Goal: Transaction & Acquisition: Obtain resource

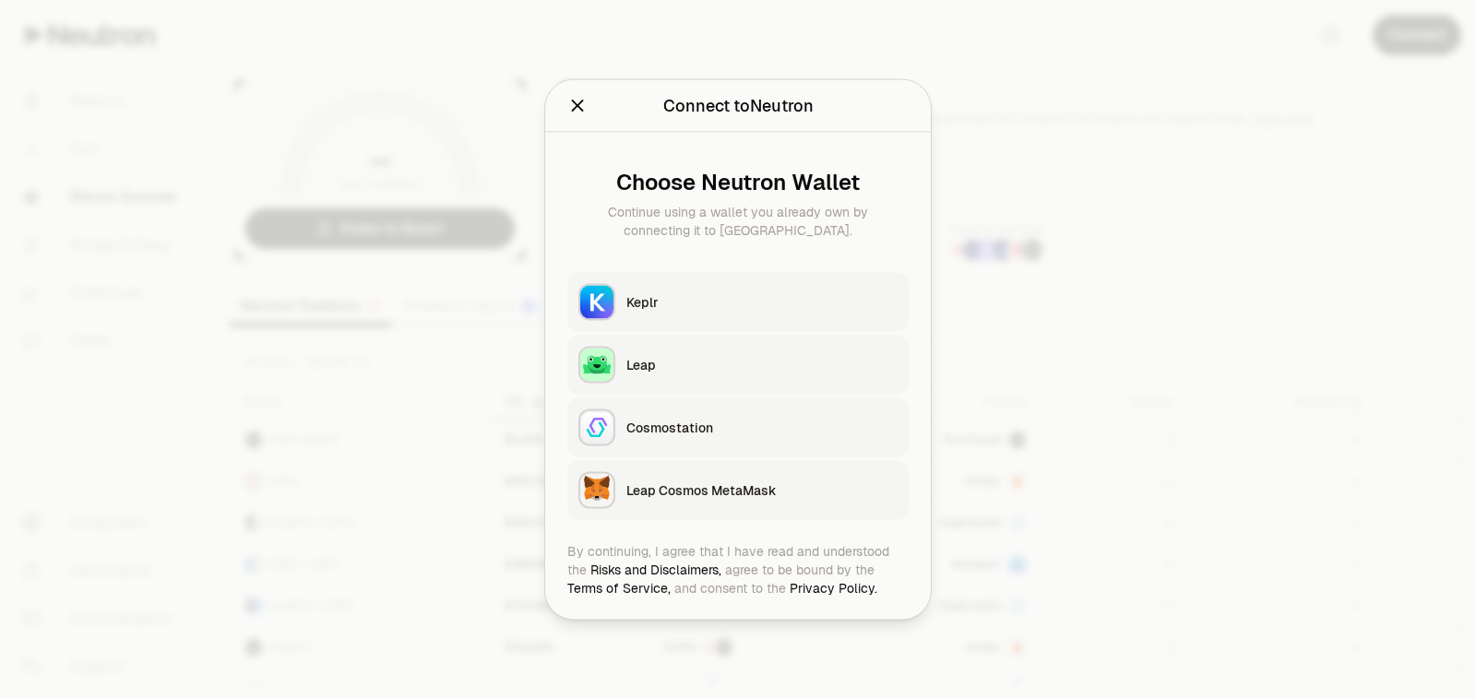
click at [694, 311] on button "Keplr" at bounding box center [737, 301] width 341 height 59
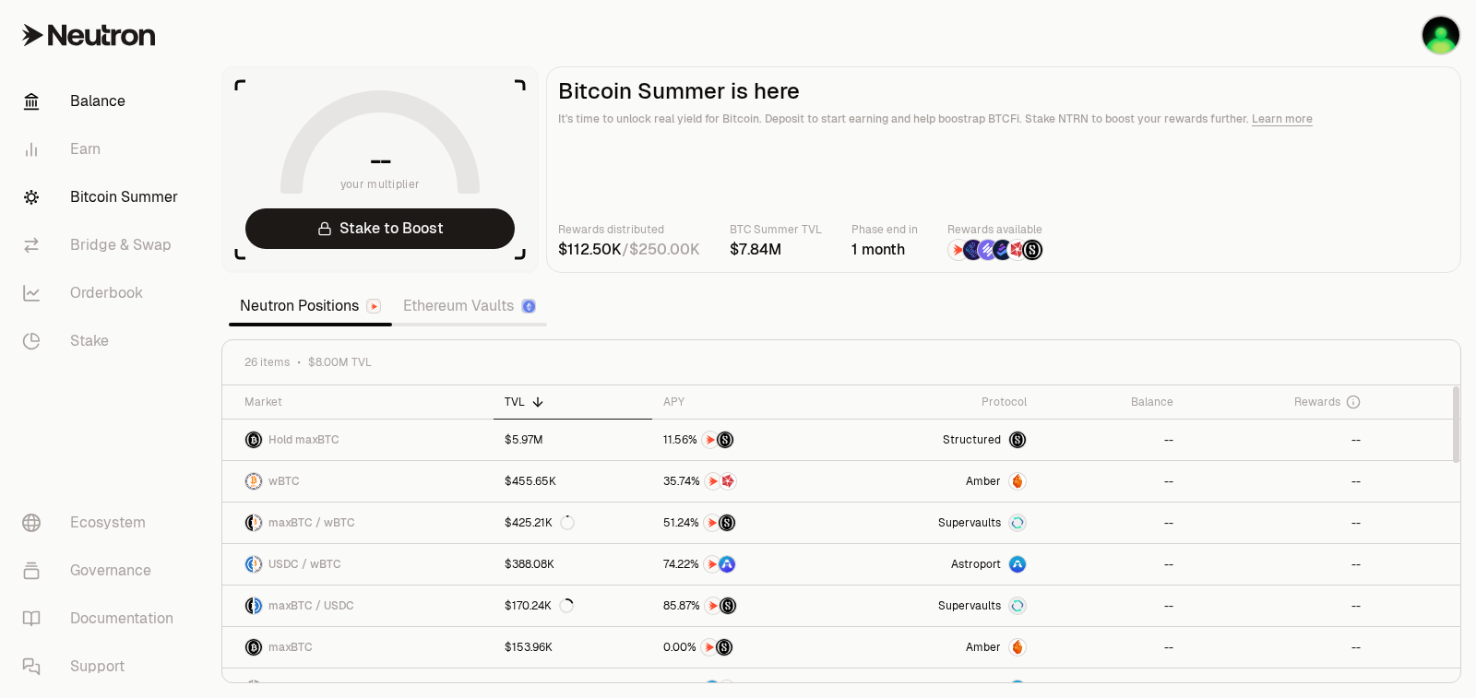
click at [90, 98] on link "Balance" at bounding box center [103, 101] width 192 height 48
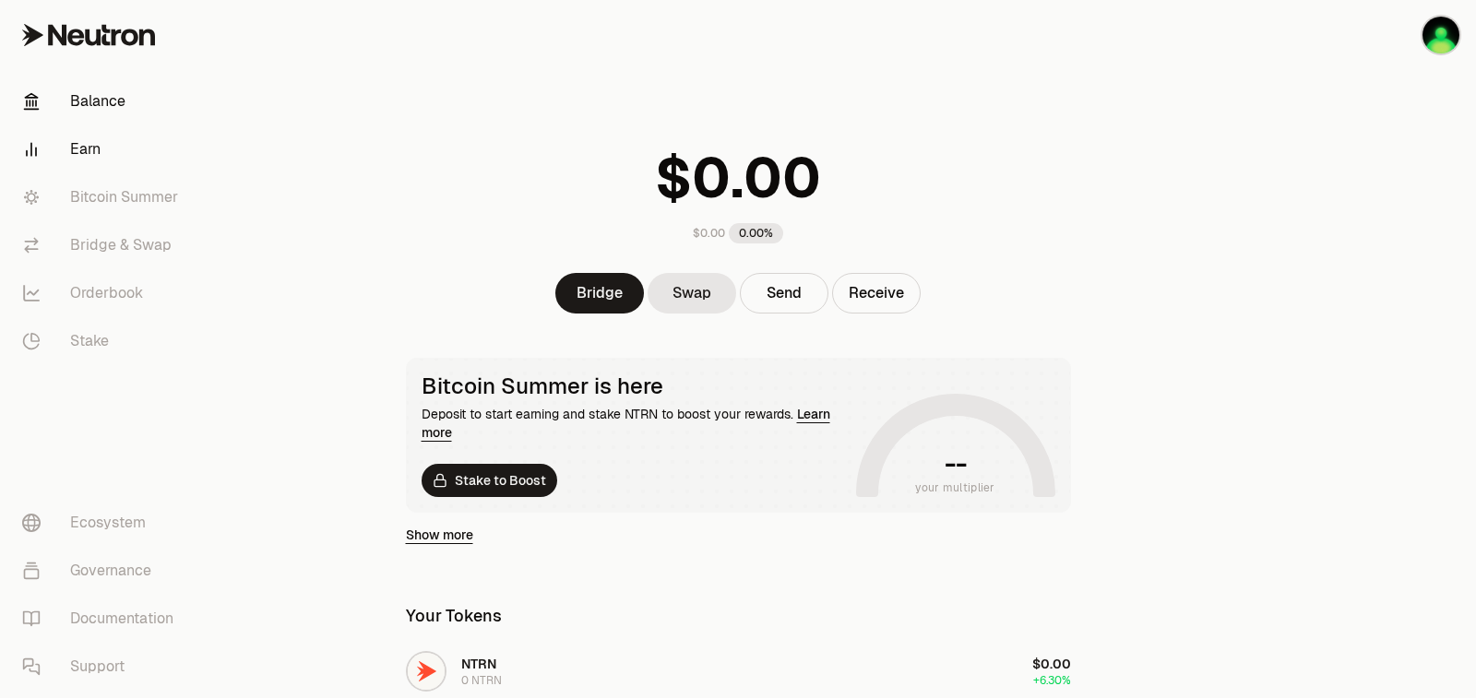
click at [93, 151] on link "Earn" at bounding box center [103, 149] width 192 height 48
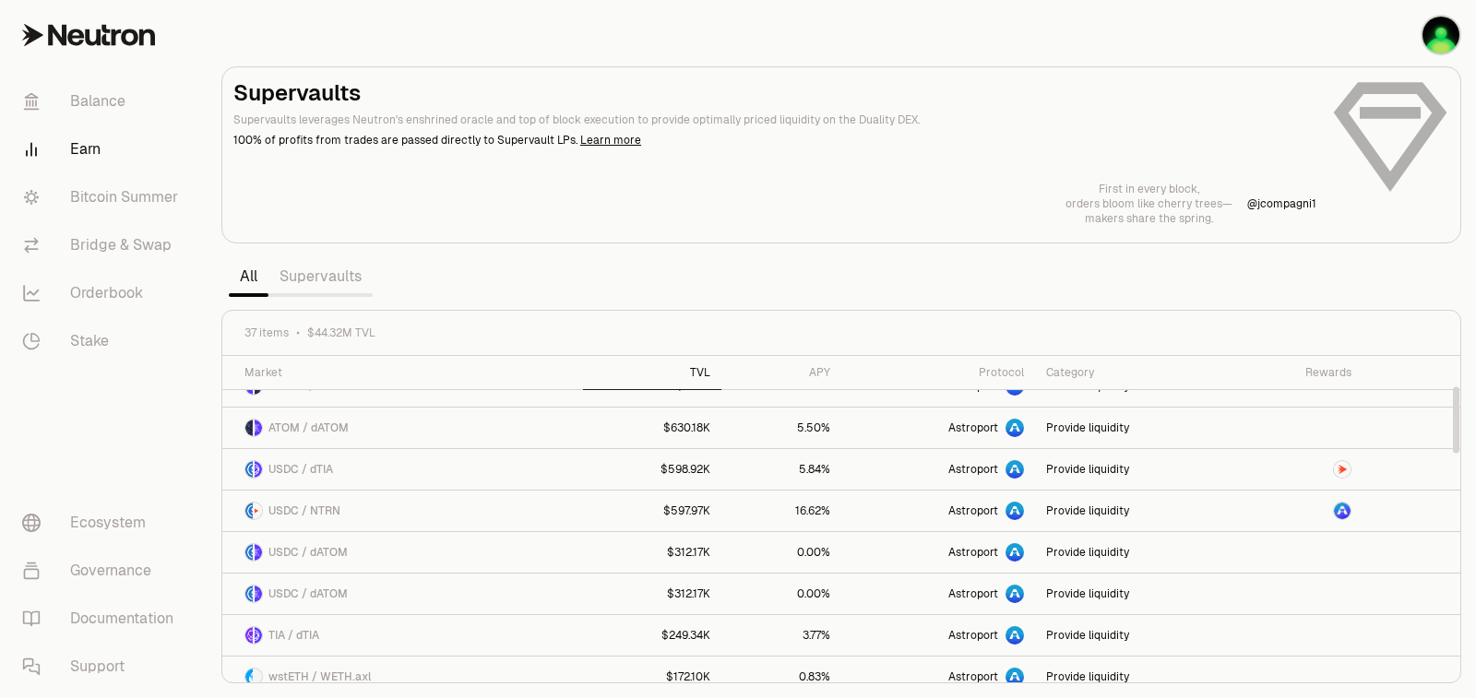
scroll to position [369, 0]
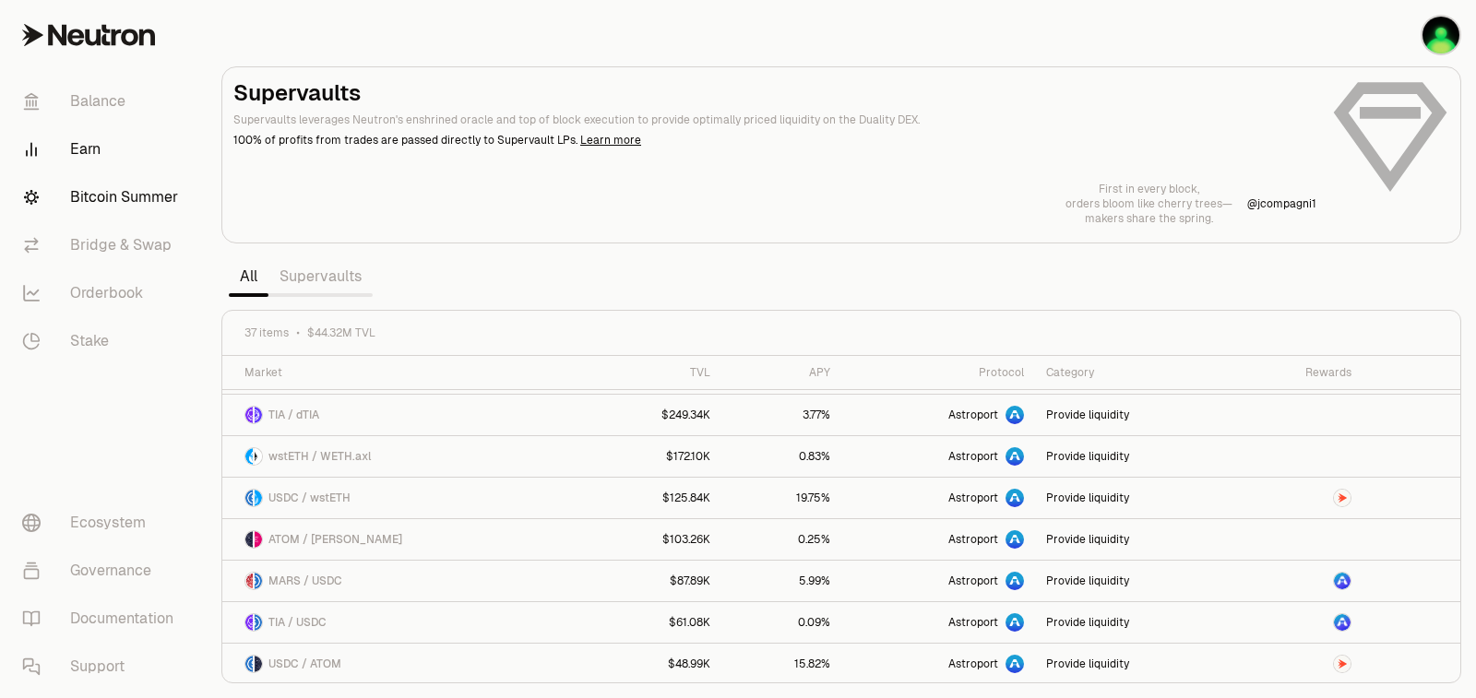
click at [101, 194] on link "Bitcoin Summer" at bounding box center [103, 197] width 192 height 48
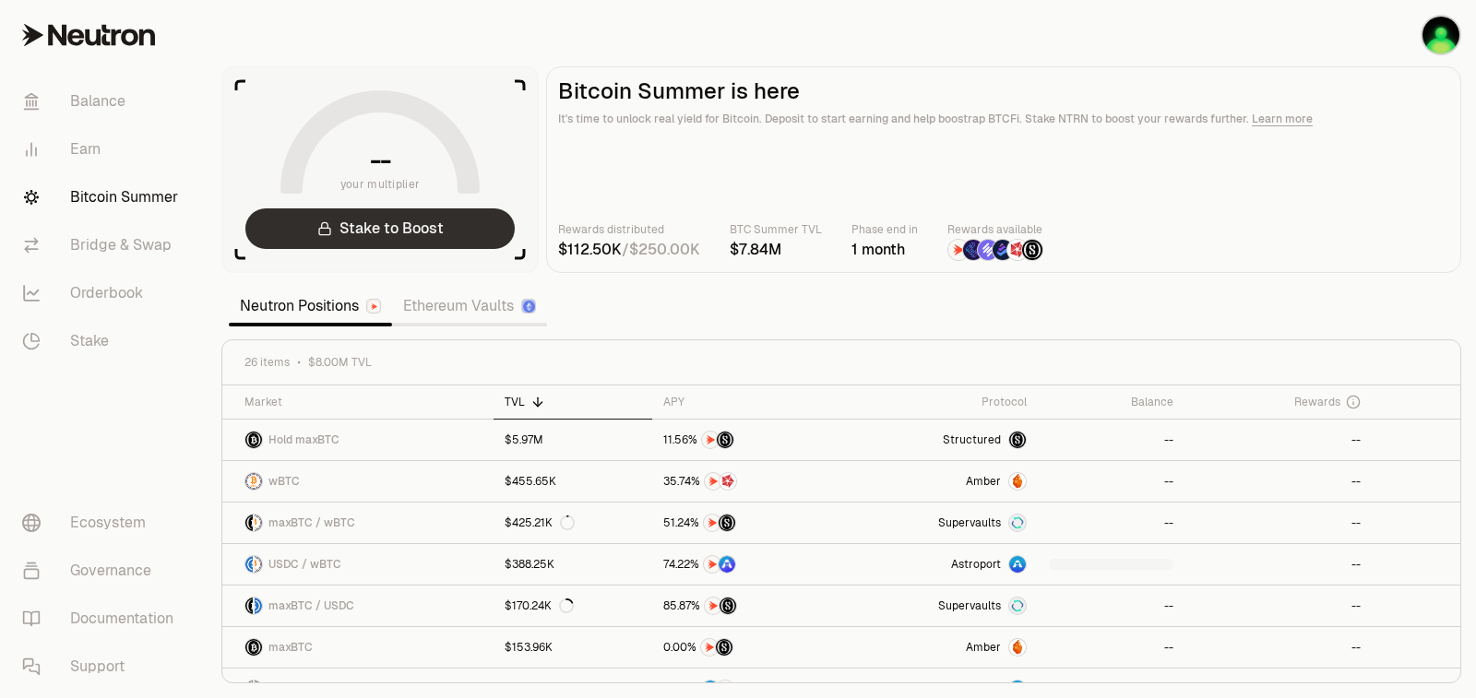
click at [386, 230] on link "Stake to Boost" at bounding box center [379, 228] width 269 height 41
